Goal: Information Seeking & Learning: Learn about a topic

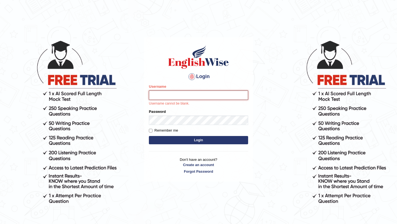
click at [201, 99] on input "Username" at bounding box center [198, 94] width 99 height 9
type input "rachele27"
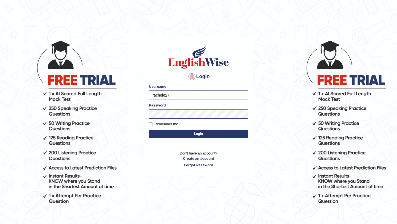
click at [203, 134] on button "Login" at bounding box center [198, 134] width 99 height 8
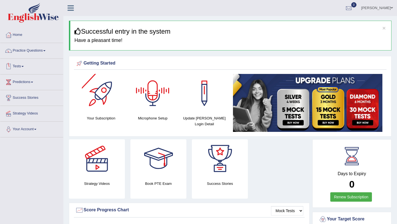
click at [32, 69] on link "Tests" at bounding box center [31, 66] width 63 height 14
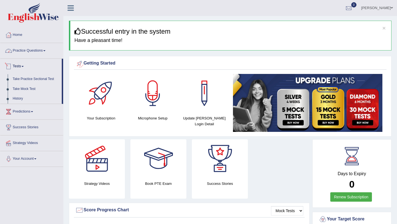
click at [45, 50] on link "Practice Questions" at bounding box center [31, 50] width 63 height 14
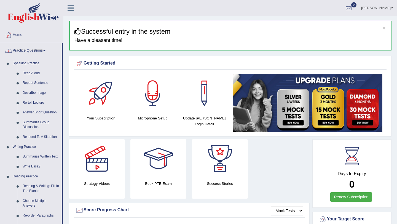
click at [22, 37] on link "Home" at bounding box center [31, 34] width 63 height 14
